Goal: Check status: Check status

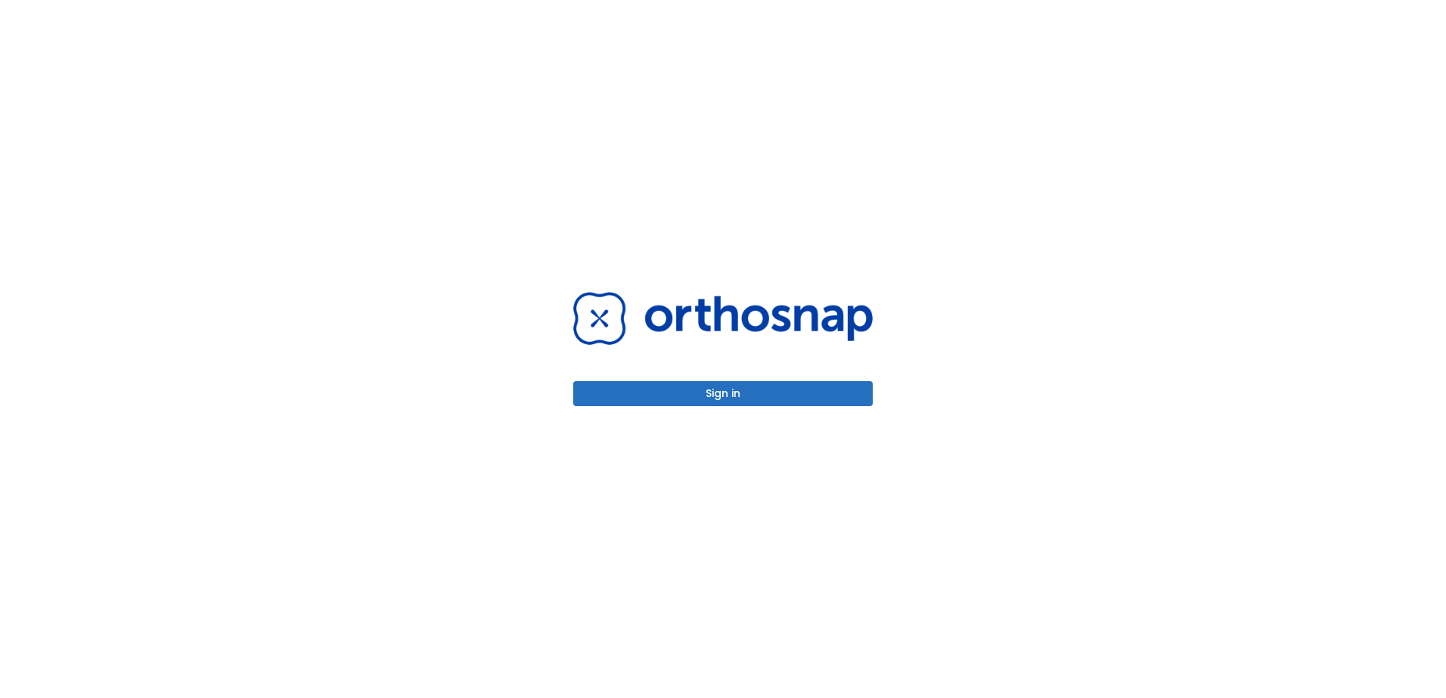
click at [632, 403] on button "Sign in" at bounding box center [723, 393] width 300 height 25
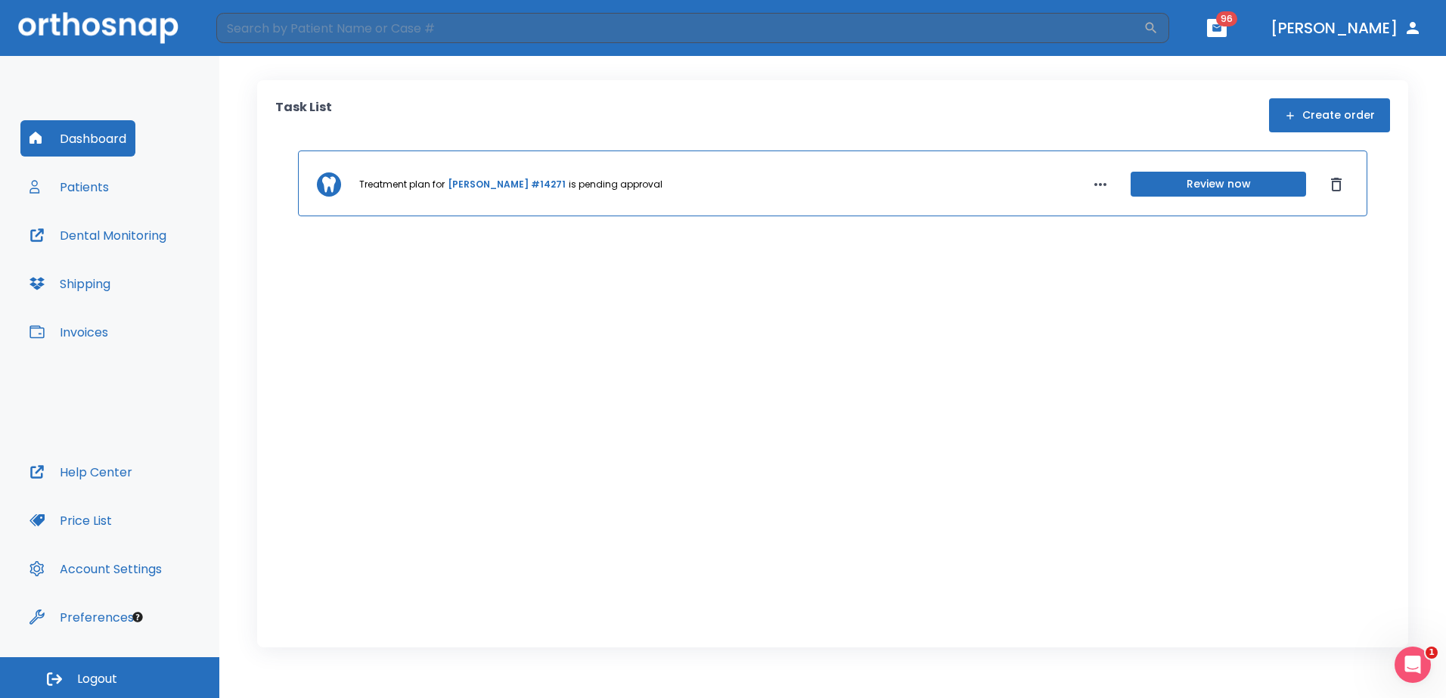
click at [97, 194] on button "Patients" at bounding box center [69, 187] width 98 height 36
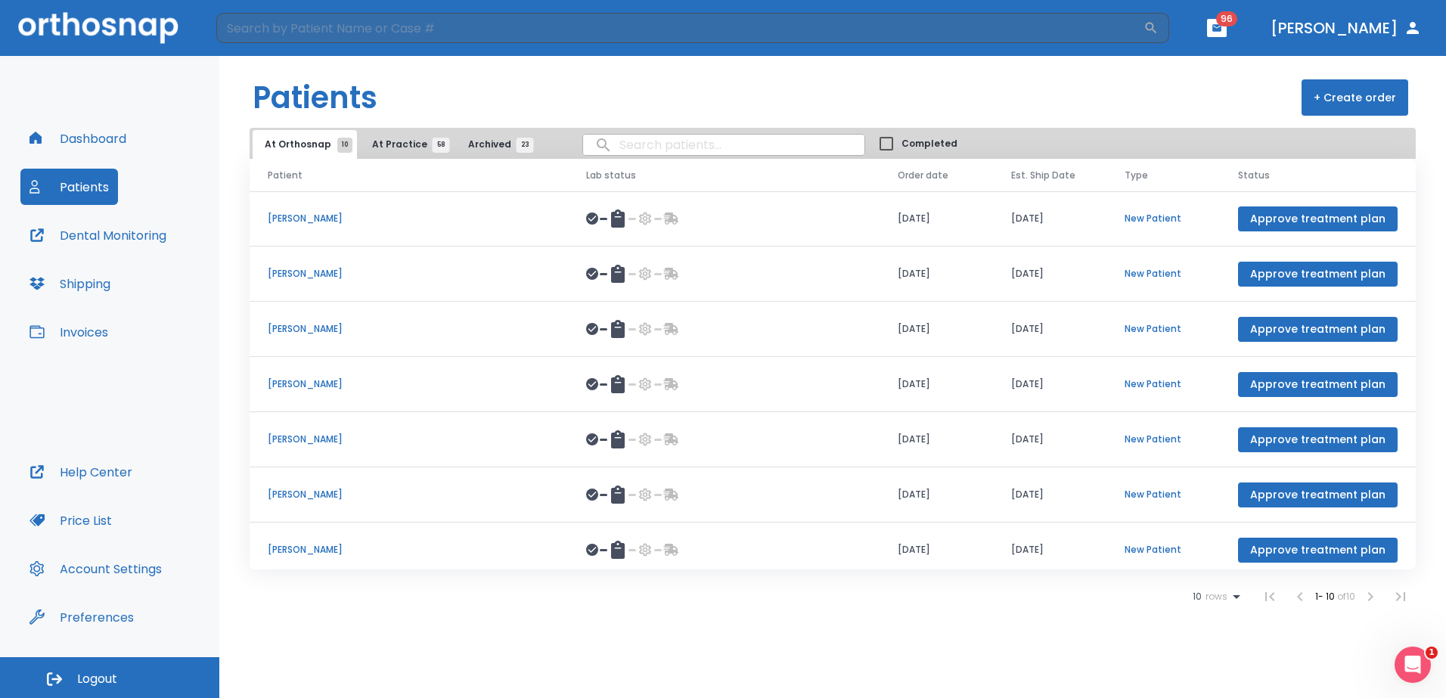
click at [657, 148] on input "search" at bounding box center [723, 145] width 281 height 30
type input "jenny"
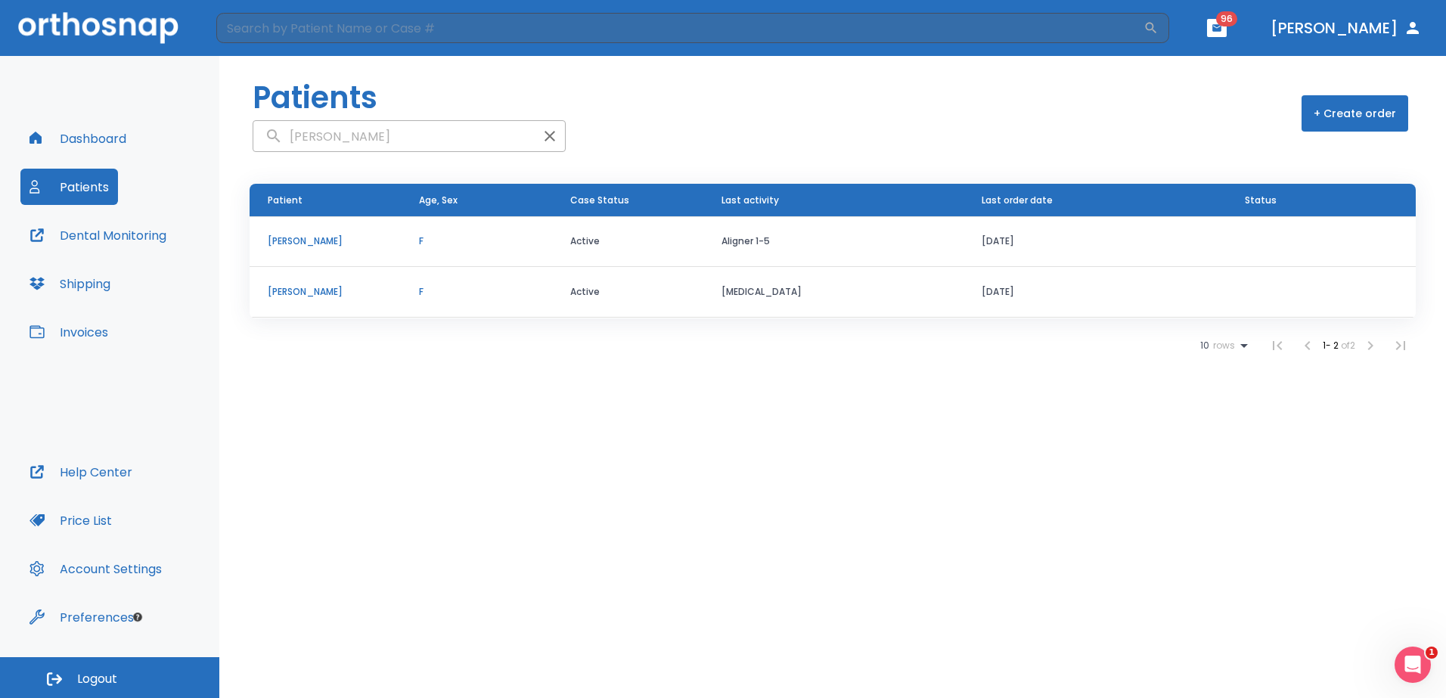
click at [334, 245] on p "Jenny Clevenger" at bounding box center [325, 242] width 115 height 14
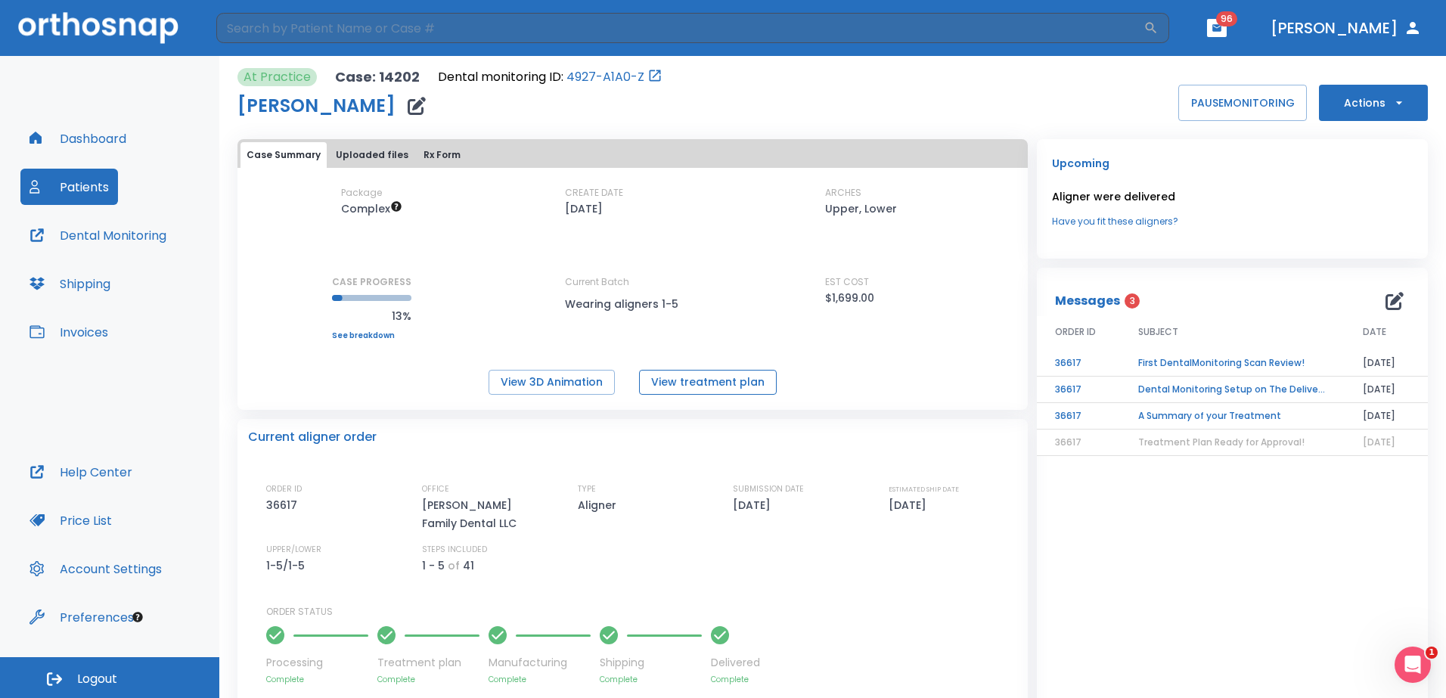
click at [670, 388] on button "View treatment plan" at bounding box center [708, 382] width 138 height 25
